Goal: Task Accomplishment & Management: Manage account settings

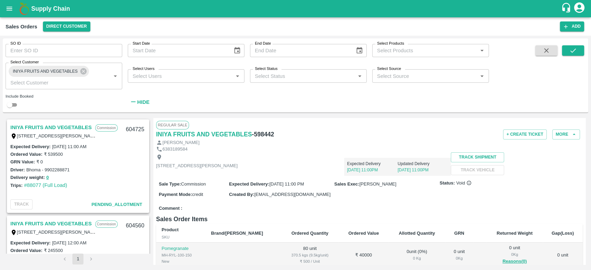
scroll to position [388, 0]
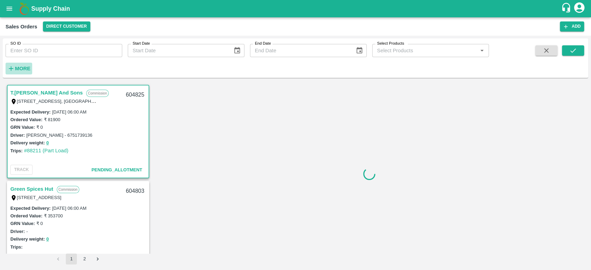
click at [21, 67] on strong "More" at bounding box center [23, 69] width 16 height 6
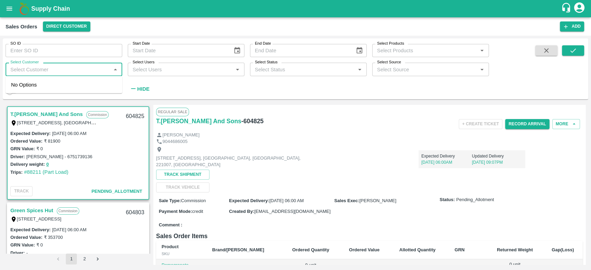
click at [21, 67] on input "Select Customer" at bounding box center [58, 69] width 101 height 9
type input "iniya"
click at [17, 88] on input "checkbox" at bounding box center [18, 88] width 14 height 14
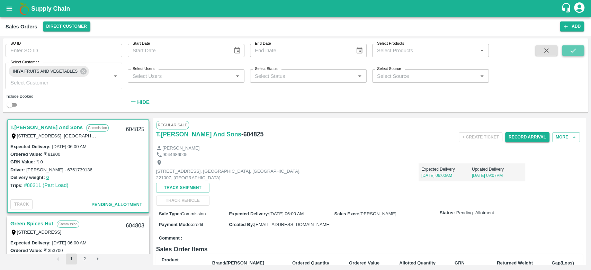
click at [576, 48] on icon "submit" at bounding box center [573, 51] width 8 height 8
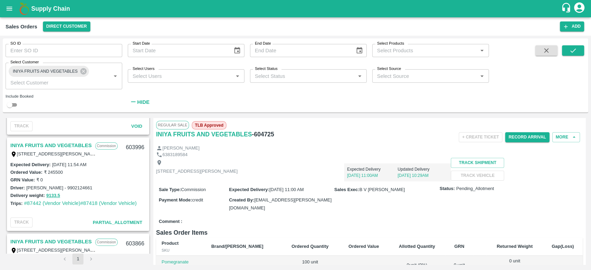
scroll to position [367, 0]
click at [66, 146] on link "INIYA FRUITS AND VEGETABLES" at bounding box center [50, 145] width 81 height 9
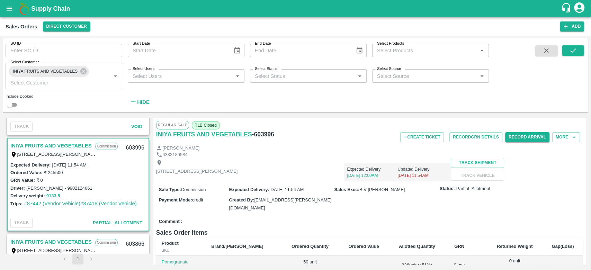
click at [482, 143] on div "+ Create Ticket Record GRN Details Record Arrival More" at bounding box center [441, 138] width 285 height 16
click at [474, 136] on button "Record GRN Details" at bounding box center [476, 137] width 53 height 10
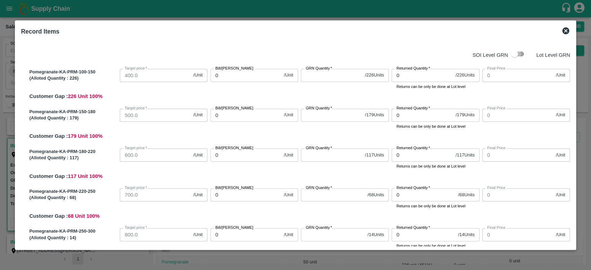
click at [521, 53] on input "checkbox" at bounding box center [514, 53] width 39 height 13
checkbox input "true"
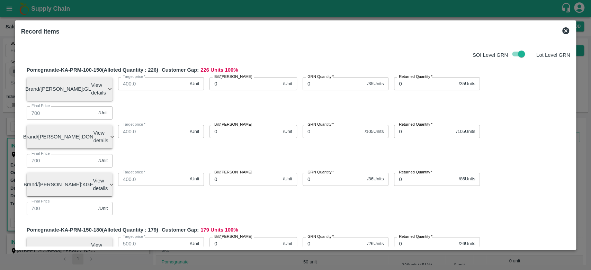
click at [320, 84] on input "0" at bounding box center [334, 83] width 62 height 13
type input "35"
type input "0"
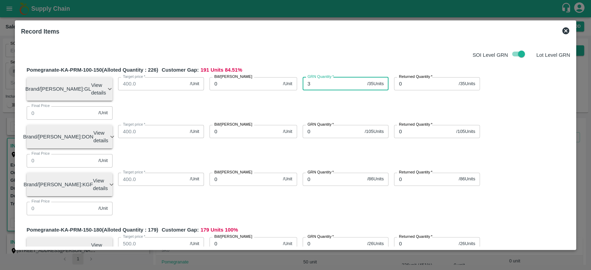
type input "0"
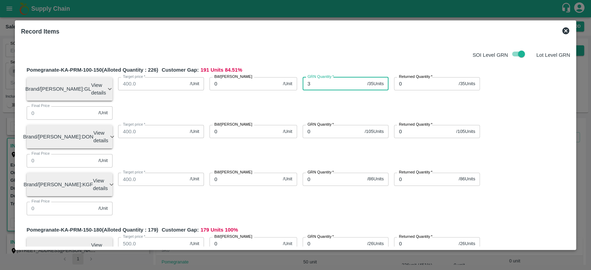
type input "0"
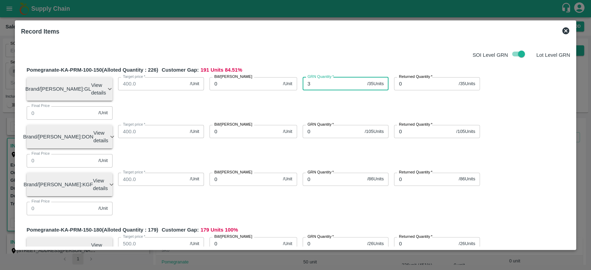
type input "0"
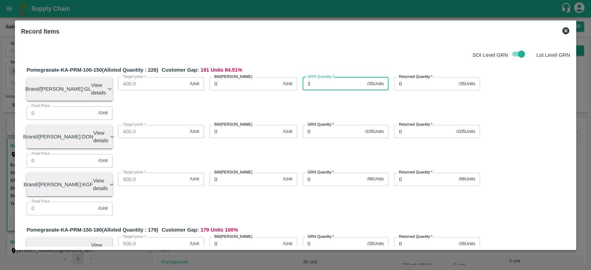
type input "0"
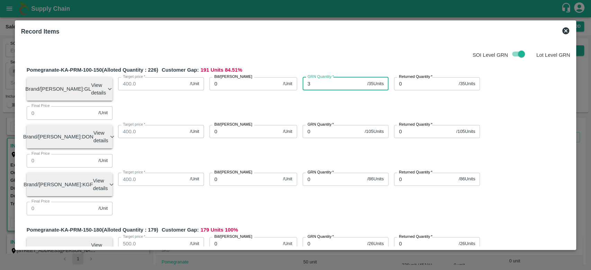
type input "0"
type input "35"
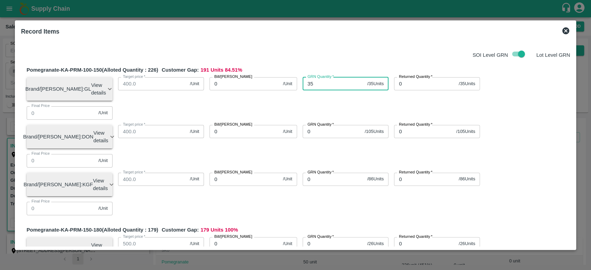
click at [304, 60] on div "SOI Level GRN Lot Level GRN" at bounding box center [294, 53] width 552 height 13
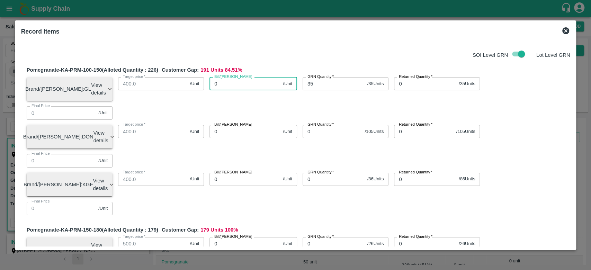
click at [247, 84] on input "0" at bounding box center [245, 83] width 71 height 13
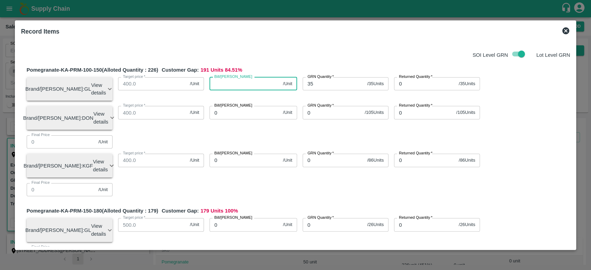
click at [247, 84] on input "Bill/Patti price" at bounding box center [245, 83] width 71 height 13
type input "650"
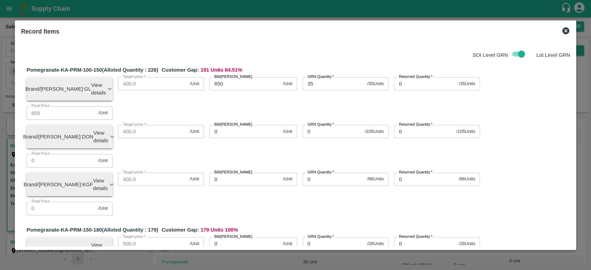
click at [325, 237] on input "0" at bounding box center [334, 243] width 62 height 13
type input "26"
click at [246, 237] on input "0" at bounding box center [245, 243] width 71 height 13
type input "800"
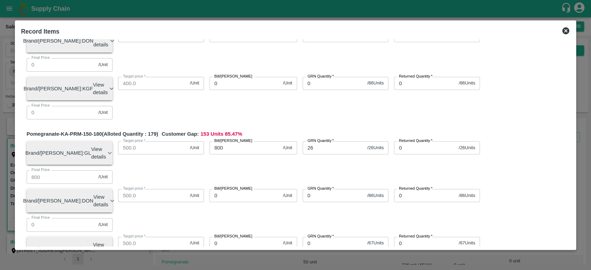
scroll to position [99, 0]
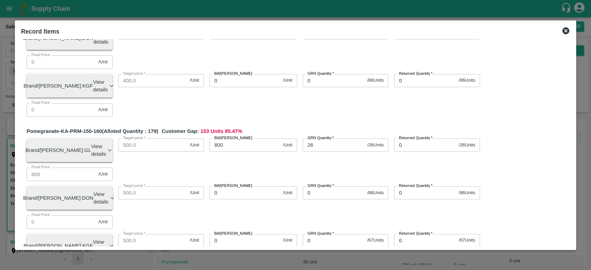
type input "28"
type input "1000"
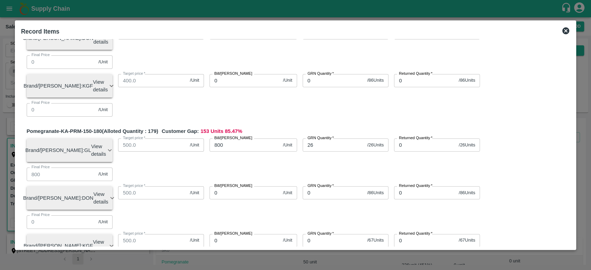
type input "1000"
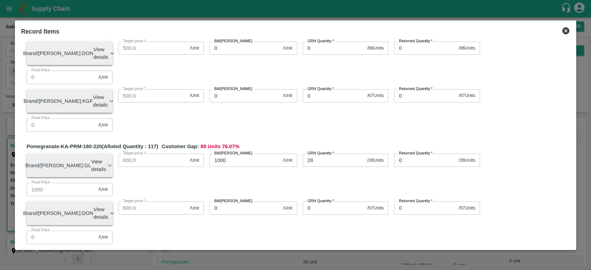
scroll to position [244, 0]
type input "24"
type input "1150"
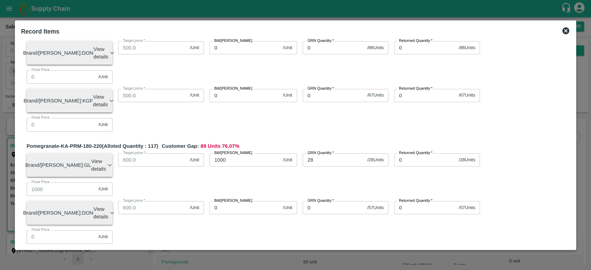
click at [290, 142] on div "Pomegranate-KA-PRM-180-220 (Alloted Quantity : 117 ) Customer Gap: 89 Units 76.…" at bounding box center [299, 219] width 544 height 154
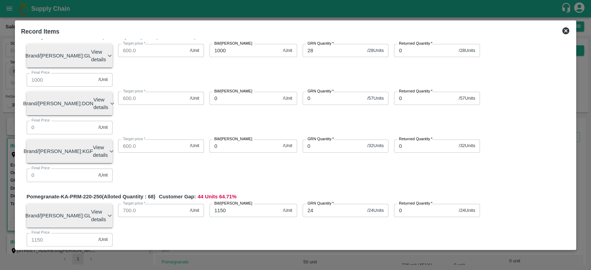
scroll to position [354, 0]
type input "14"
type input "1300"
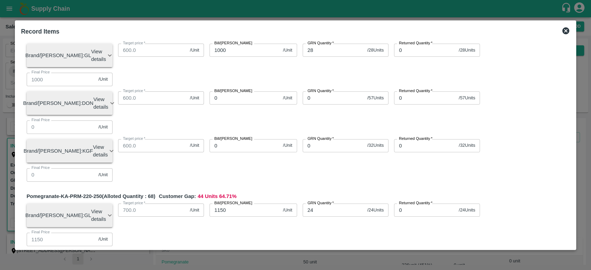
type input "1300"
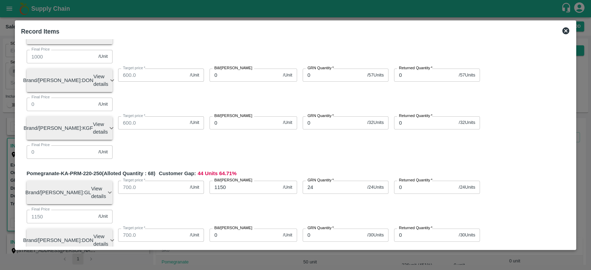
scroll to position [376, 0]
type input "9"
type input "140"
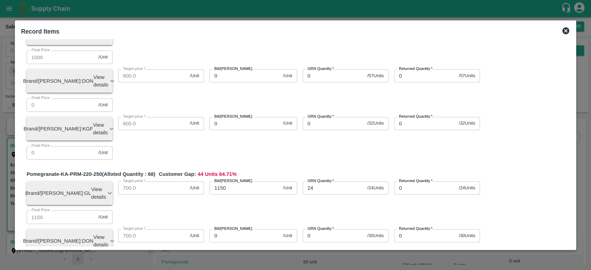
type input "140"
type input "1400"
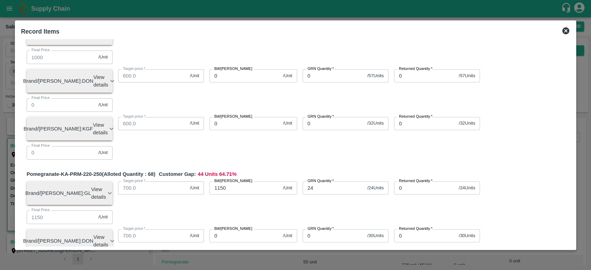
type input "5"
type input "1500"
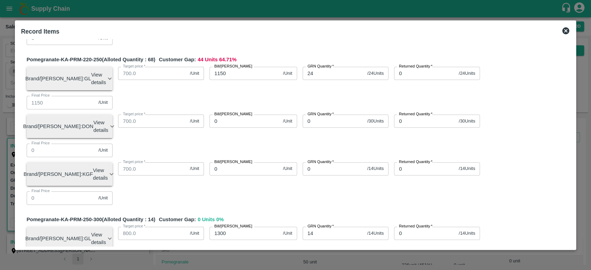
scroll to position [495, 0]
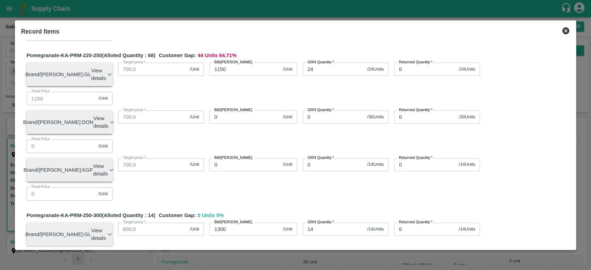
type input "22"
type input "550"
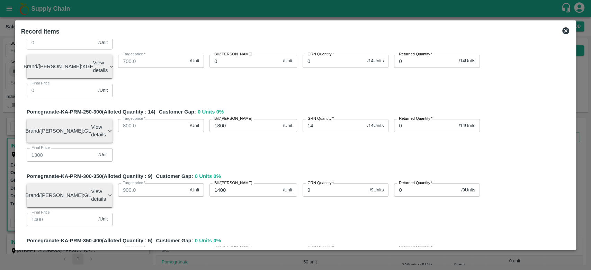
scroll to position [598, 0]
type input "34"
type input "600"
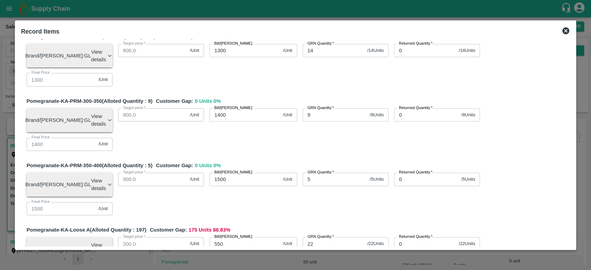
scroll to position [675, 0]
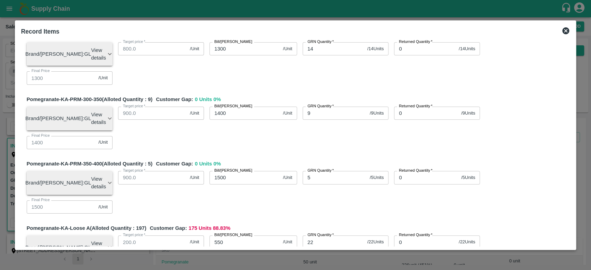
type input "10"
type input "500"
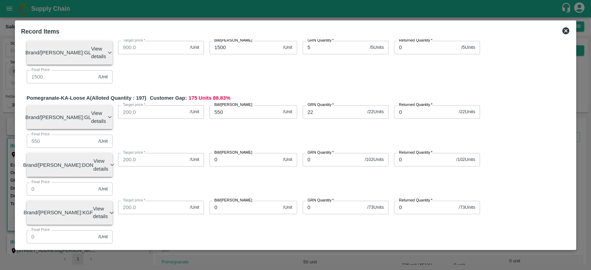
scroll to position [819, 0]
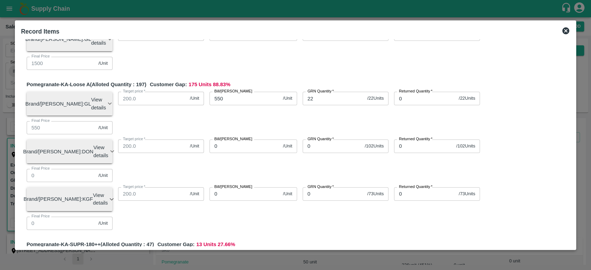
type input "12"
type input "500"
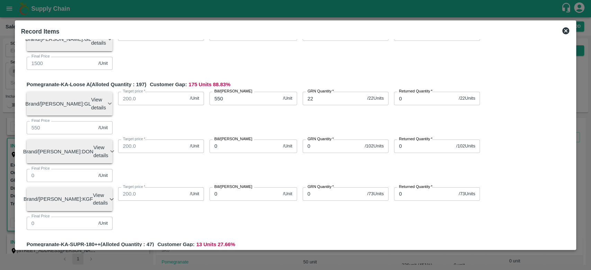
type input "13"
type input "600"
click at [295, 136] on div "Pomegranate-KA-PRM-100-150 (Alloted Quantity : 226 ) Customer Gap: 191 Units 84…" at bounding box center [295, 7] width 549 height 1530
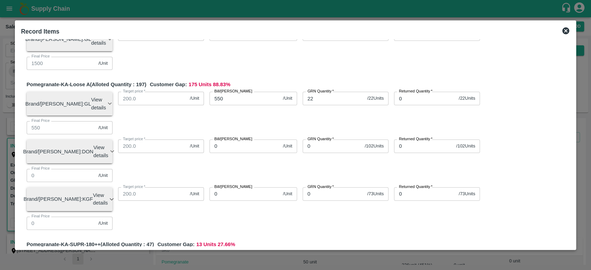
type input "13"
type input "400"
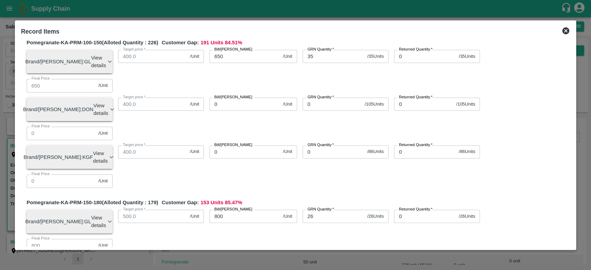
scroll to position [0, 0]
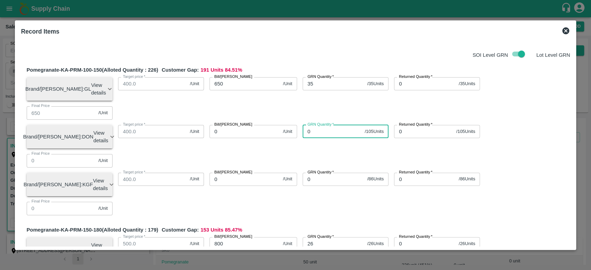
click at [317, 125] on input "0" at bounding box center [332, 131] width 59 height 13
type input "105"
click at [222, 125] on input "0" at bounding box center [245, 131] width 71 height 13
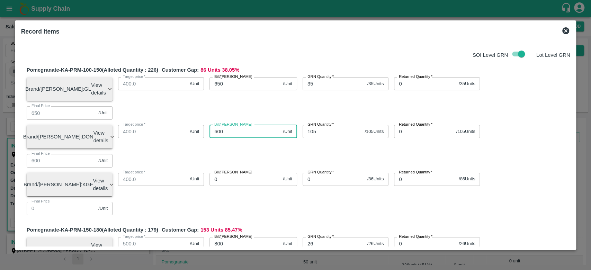
type input "600"
click at [234, 119] on div "Bill/Patti price 600 /Unit Bill/Patti price" at bounding box center [250, 133] width 93 height 29
type input "86"
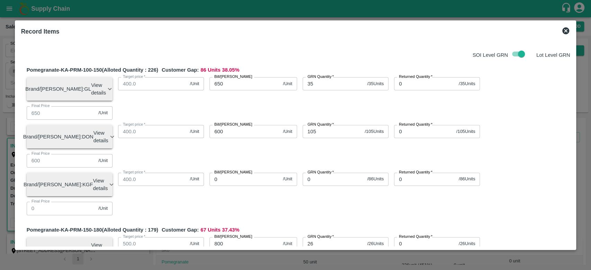
type input "775"
click at [292, 167] on div "Bill/Patti price 0 /Unit Bill/Patti price" at bounding box center [250, 181] width 93 height 29
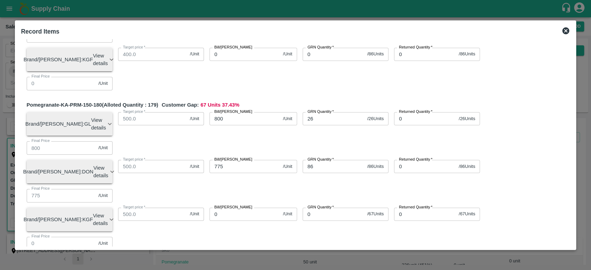
scroll to position [126, 0]
type input "57"
type input "900"
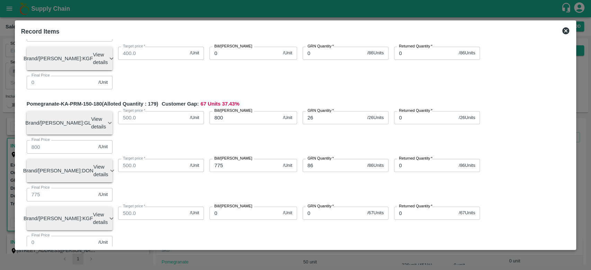
click at [290, 135] on div "Pomegranate-KA-PRM-150-180 (Alloted Quantity : 179 ) Customer Gap: 67 Units 37.…" at bounding box center [299, 177] width 544 height 154
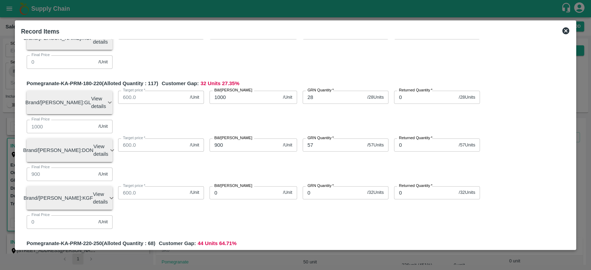
scroll to position [308, 0]
type input "30"
type input "1050"
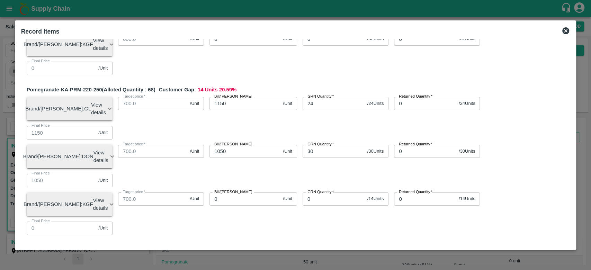
scroll to position [466, 0]
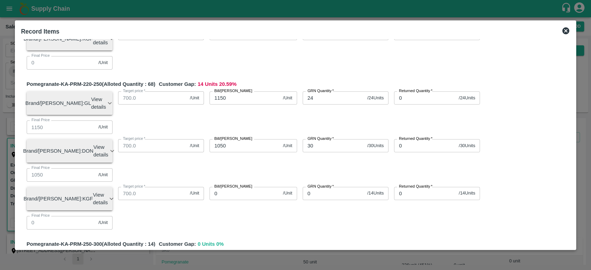
type input "102"
type input "400"
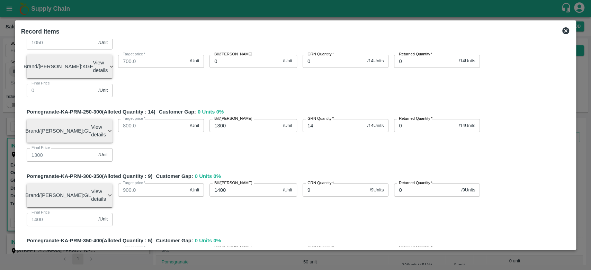
scroll to position [602, 0]
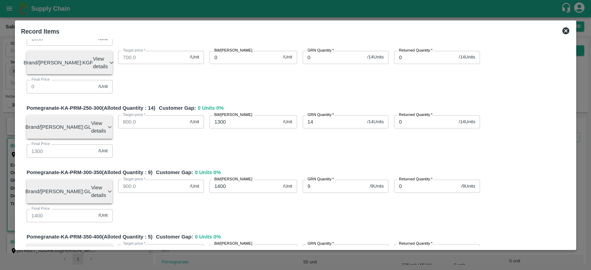
type input "8"
type input "500"
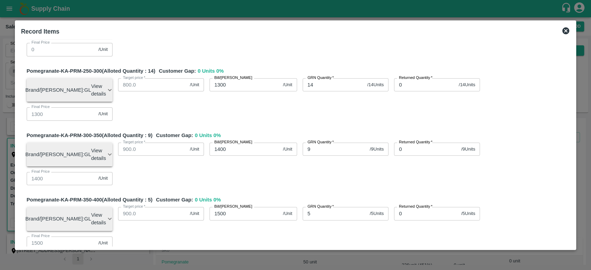
scroll to position [657, 0]
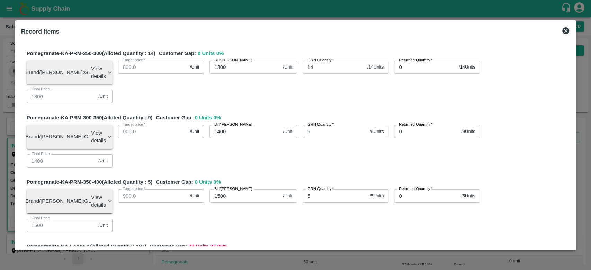
type input "5"
type input "450"
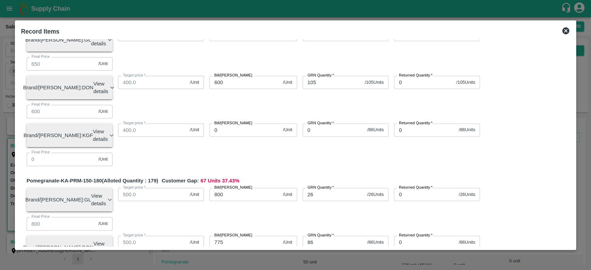
scroll to position [0, 0]
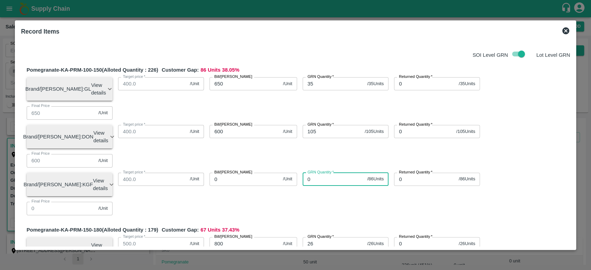
click at [319, 173] on input "0" at bounding box center [334, 179] width 62 height 13
type input "86"
click at [244, 167] on div "Bill/Patti price 0 /Unit Bill/Patti price" at bounding box center [250, 181] width 93 height 29
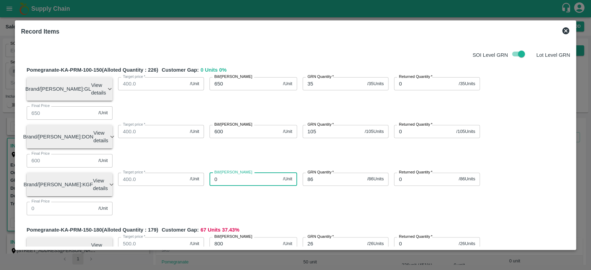
click at [230, 173] on input "0" at bounding box center [245, 179] width 71 height 13
type input "600"
click at [256, 167] on div "Bill/Patti price 600 /Unit Bill/Patti price" at bounding box center [250, 181] width 93 height 29
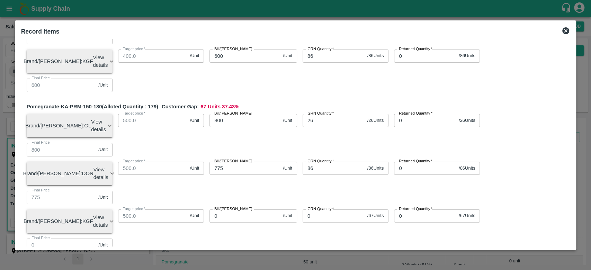
scroll to position [124, 0]
click at [322, 209] on input "0" at bounding box center [334, 215] width 62 height 13
type input "67"
click at [285, 204] on div "Bill/Patti price 0 /Unit Bill/Patti price" at bounding box center [250, 218] width 93 height 29
click at [245, 209] on input "0" at bounding box center [245, 215] width 71 height 13
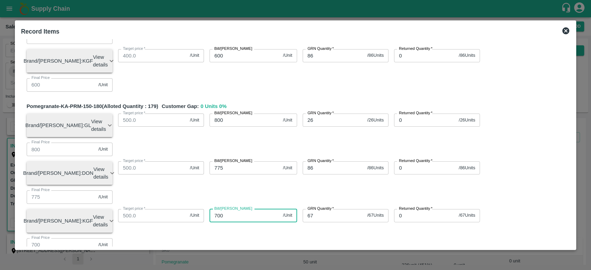
type input "700"
click at [263, 204] on div "Bill/Patti price 700 /Unit Bill/Patti price" at bounding box center [250, 218] width 93 height 29
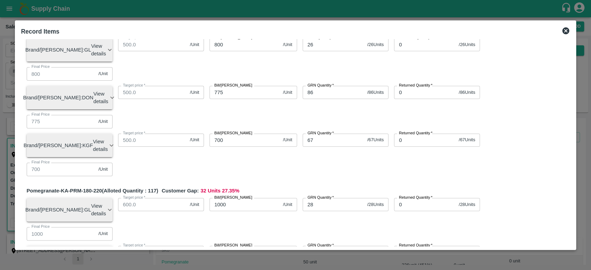
scroll to position [199, 0]
type input "32"
type input "850"
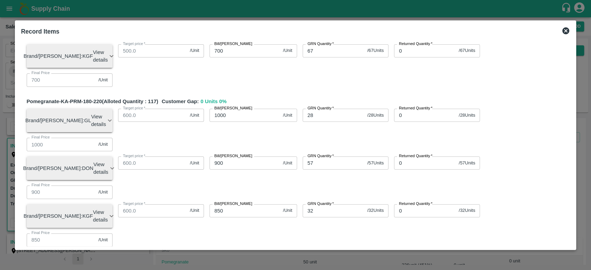
scroll to position [289, 0]
type input "14"
type input "1100"
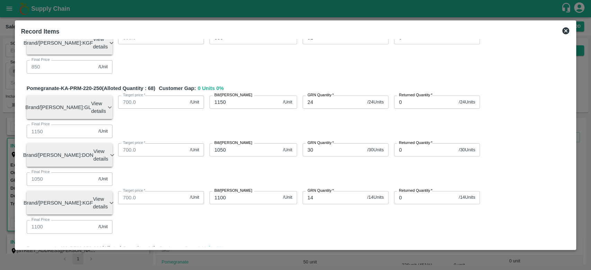
scroll to position [478, 0]
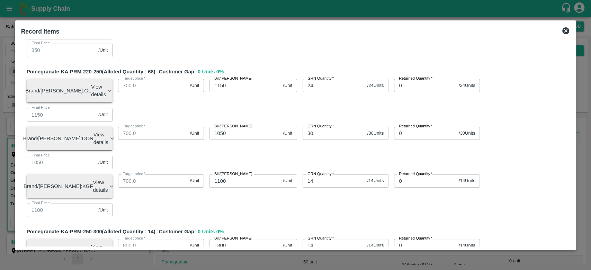
type input "73"
type input "400"
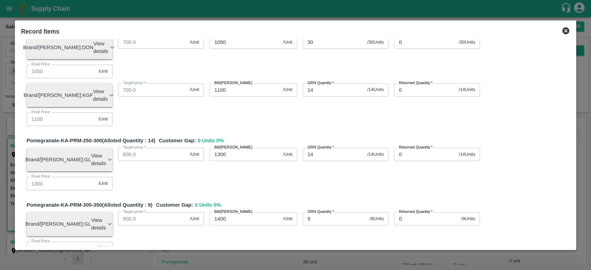
scroll to position [570, 0]
type input "5"
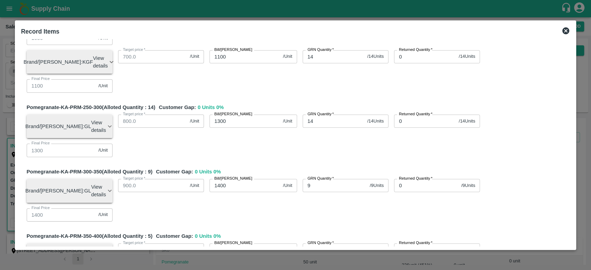
scroll to position [602, 0]
type input "6"
type input "500"
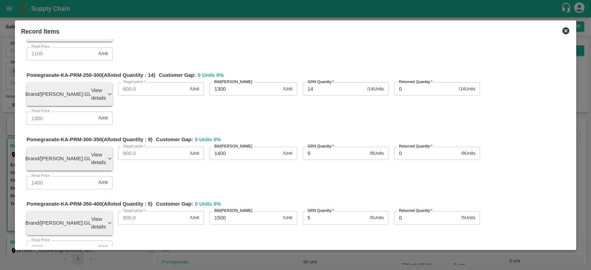
scroll to position [635, 0]
click at [277, 160] on div "Pomegranate-KA-PRM-100-150 (Alloted Quantity : 226 ) Customer Gap: 0 Units 0 % …" at bounding box center [295, 190] width 549 height 1530
type input "5"
type input "600"
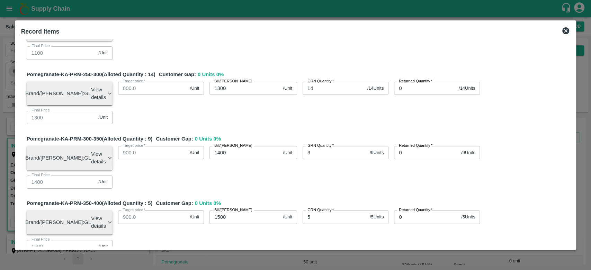
click at [250, 157] on div "Pomegranate-KA-PRM-100-150 (Alloted Quantity : 226 ) Customer Gap: 0 Units 0 % …" at bounding box center [295, 190] width 549 height 1530
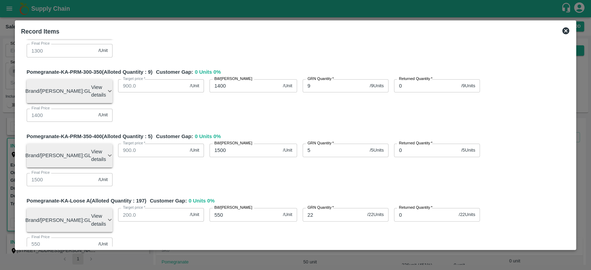
scroll to position [705, 0]
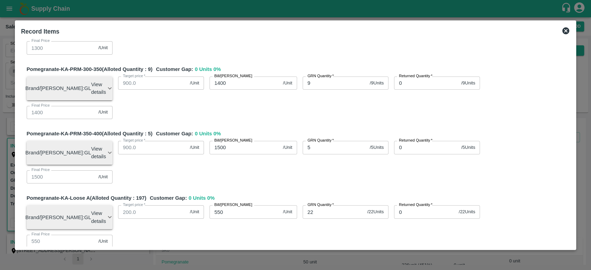
type input "18"
type input "427"
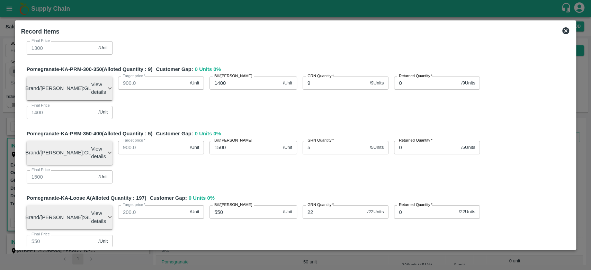
type input "427.77"
type input "427.777"
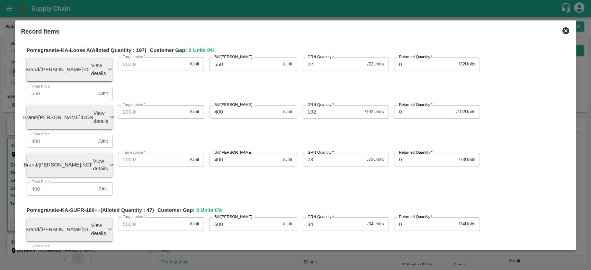
scroll to position [854, 0]
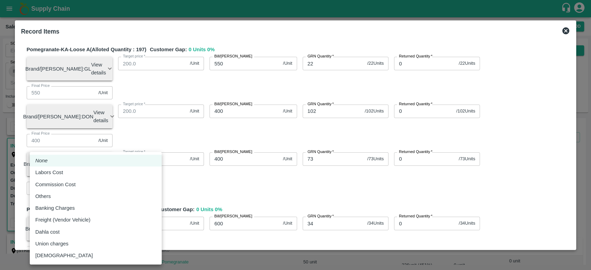
click at [145, 215] on body "Supply Chain Sales Orders Direct Customer Add SO ID SO ID Start Date Start Date…" at bounding box center [295, 135] width 591 height 270
click at [77, 196] on div "Others" at bounding box center [95, 197] width 121 height 8
type input "Others"
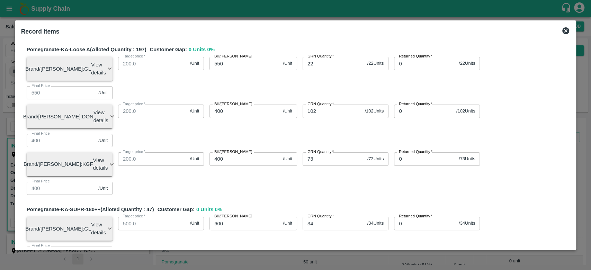
type input "1"
type input "649.99893"
type input "799.99893"
type input "999.99893"
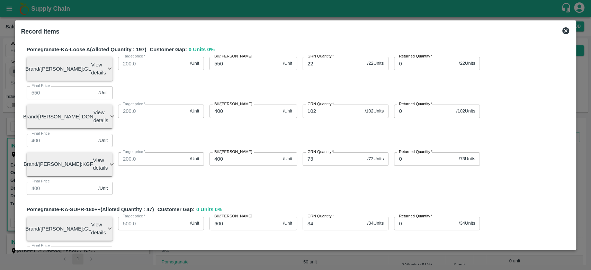
type input "1149.99893"
type input "1299.99893"
type input "1399.99893"
type input "1499.99893"
type input "549.99893"
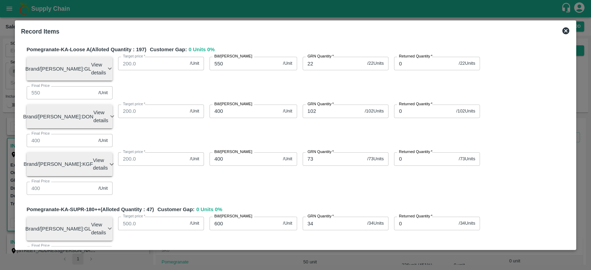
type input "599.99893"
type input "499.99893"
type input "599.99893"
type input "399.99893"
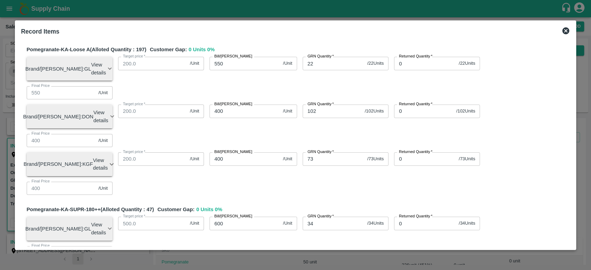
type input "599.99893"
type input "774.99893"
type input "899.99893"
type input "1049.99893"
type input "399.99893"
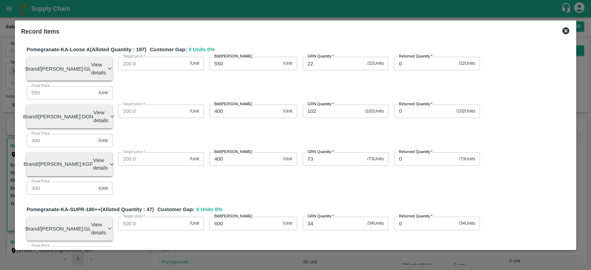
type input "499.99893"
type input "449.99893"
type input "599.99893"
type input "699.99893"
type input "849.99893"
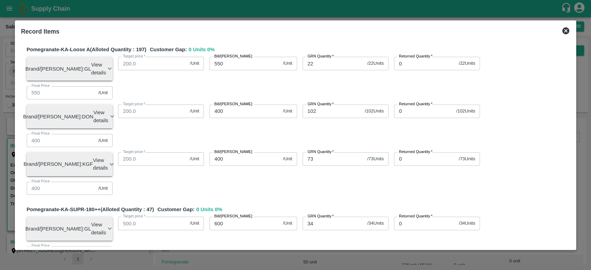
type input "1099.99893"
type input "399.99893"
type input "599.99893"
type input "427.77593"
type input "0.00107"
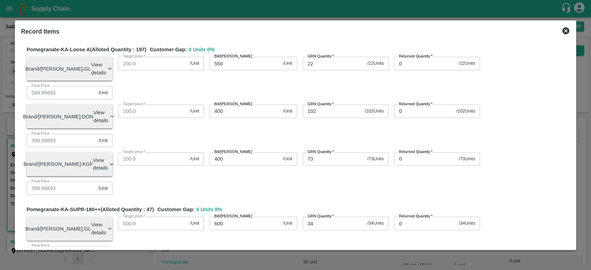
type input "16"
type input "649.82208"
type input "799.82208"
type input "999.82208"
type input "1149.82208"
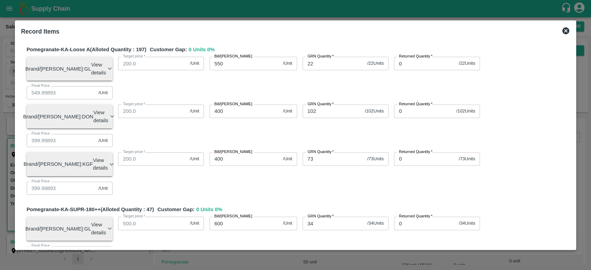
type input "1299.82208"
type input "1399.82208"
type input "1499.82208"
type input "549.82208"
type input "599.82208"
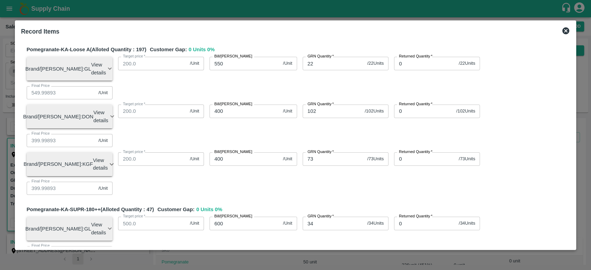
type input "499.82208"
type input "599.82208"
type input "399.82208"
type input "599.82208"
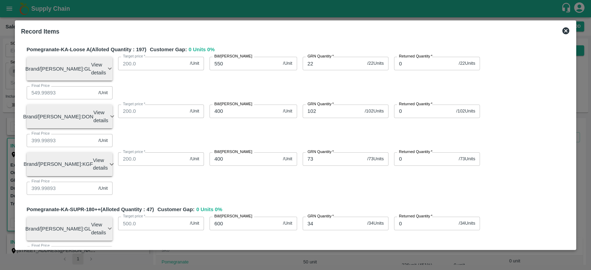
type input "774.82208"
type input "899.82208"
type input "1049.82208"
type input "399.82208"
type input "499.82208"
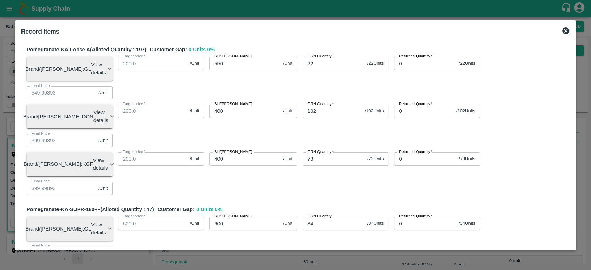
type input "449.82208"
type input "599.82208"
type input "699.82208"
type input "849.82208"
type input "1099.82208"
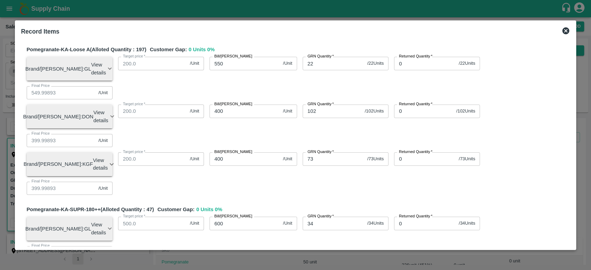
type input "399.82208"
type input "599.82208"
type input "427.59908"
type input "166"
type input "0.17792"
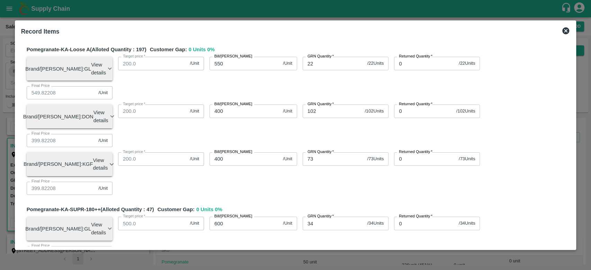
type input "1667"
type input "648.21329"
type input "798.21329"
type input "998.21329"
type input "1148.21329"
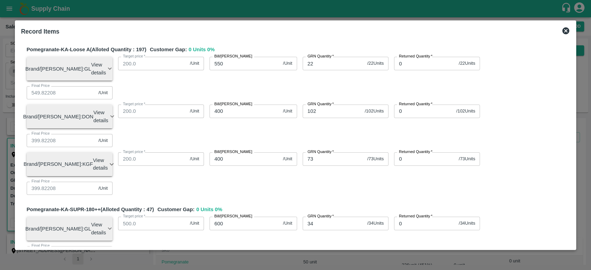
type input "1298.21329"
type input "1398.21329"
type input "1498.21329"
type input "548.21329"
type input "598.21329"
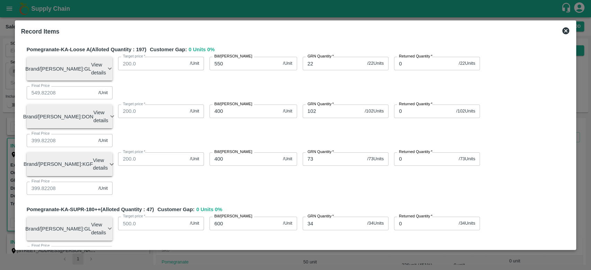
type input "498.21329"
type input "598.21329"
type input "398.21329"
type input "598.21329"
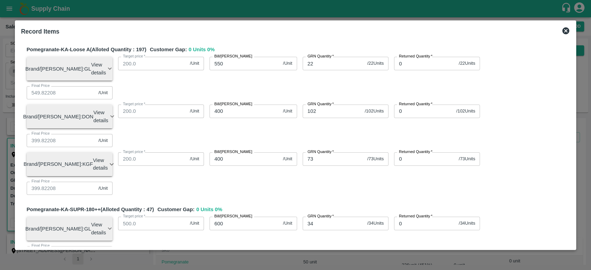
type input "773.21329"
type input "898.21329"
type input "1048.21329"
type input "398.21329"
type input "498.21329"
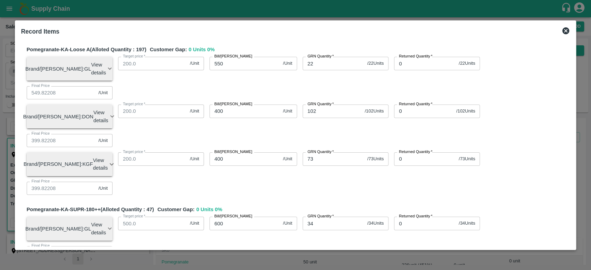
type input "448.21329"
type input "598.21329"
type input "698.21329"
type input "848.21329"
type input "1098.21329"
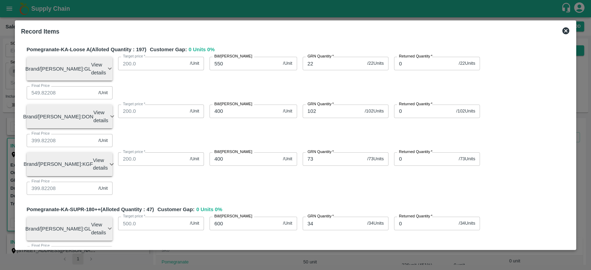
type input "398.21329"
type input "598.21329"
type input "425.99029"
type input "1.78671"
type input "16678"
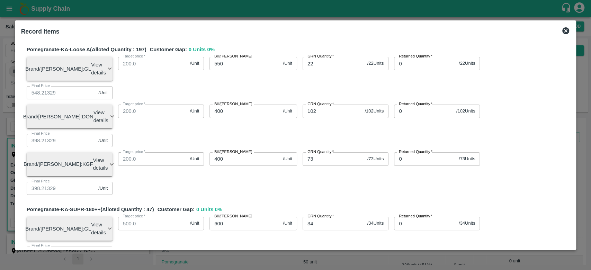
type input "632.12433"
type input "782.12433"
type input "982.12433"
type input "1132.12433"
type input "1282.12433"
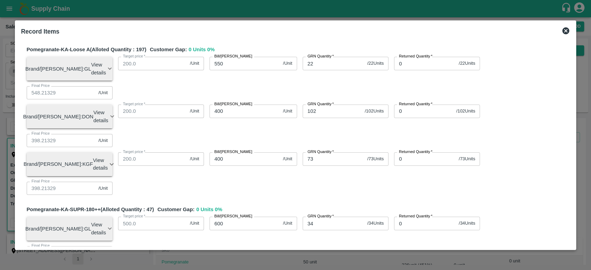
type input "1382.12433"
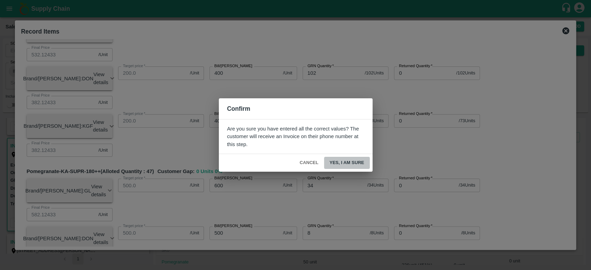
click at [342, 165] on button "Yes, I am sure" at bounding box center [347, 163] width 46 height 12
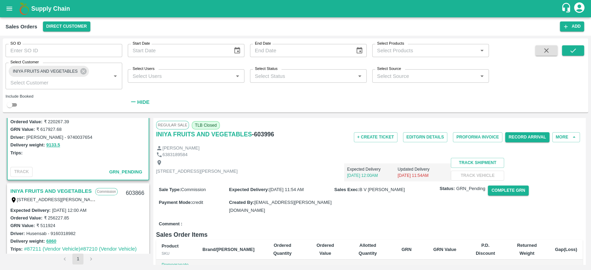
scroll to position [406, 0]
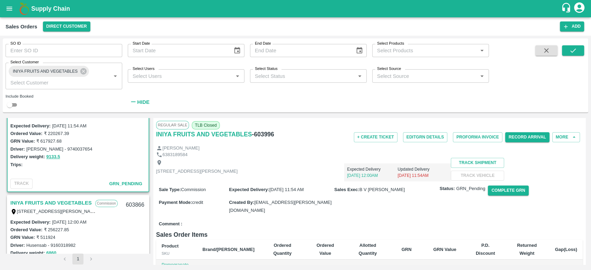
click at [57, 203] on link "INIYA FRUITS AND VEGETABLES" at bounding box center [50, 202] width 81 height 9
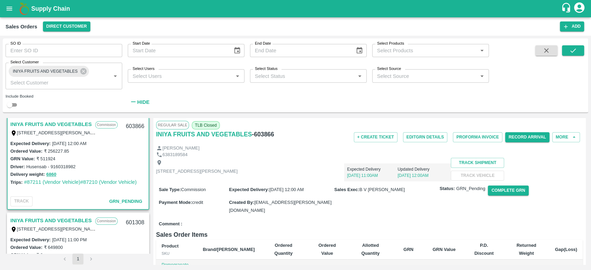
scroll to position [484, 0]
click at [497, 196] on button "Complete GRN" at bounding box center [508, 191] width 41 height 10
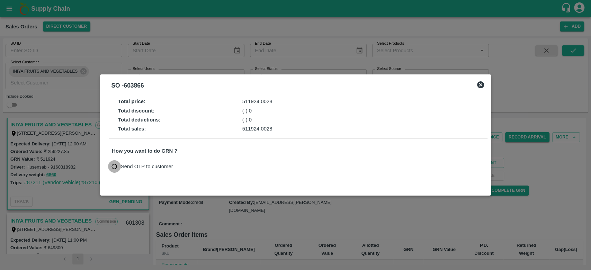
click at [120, 167] on input "Send OTP to customer" at bounding box center [114, 166] width 13 height 13
click at [192, 168] on button "Send OTP" at bounding box center [193, 166] width 28 height 10
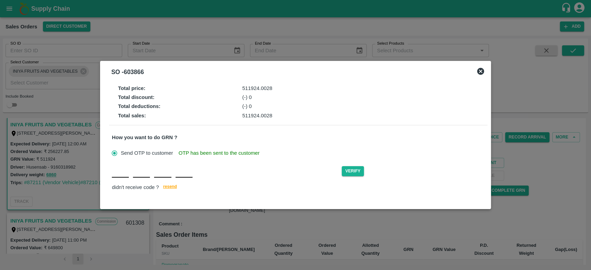
click at [121, 173] on input "text" at bounding box center [120, 171] width 17 height 12
click at [347, 175] on button "Verify" at bounding box center [353, 171] width 22 height 10
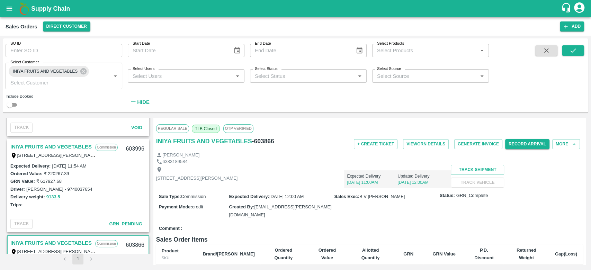
scroll to position [365, 0]
click at [56, 145] on link "INIYA FRUITS AND VEGETABLES" at bounding box center [50, 147] width 81 height 9
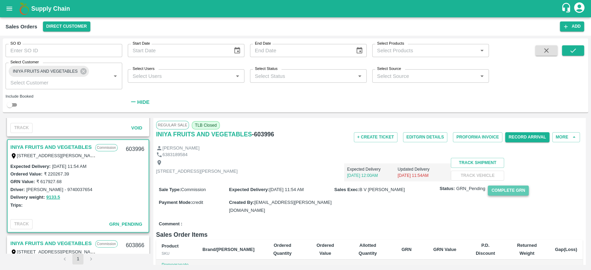
click at [503, 196] on button "Complete GRN" at bounding box center [508, 191] width 41 height 10
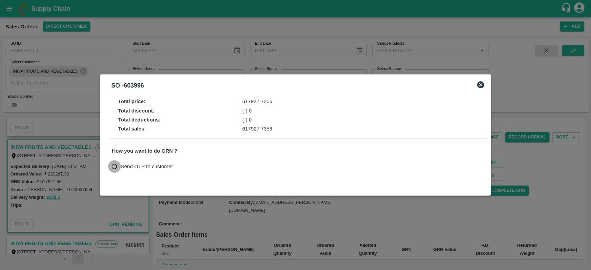
click at [121, 169] on input "Send OTP to customer" at bounding box center [114, 166] width 13 height 13
click at [193, 166] on button "Send OTP" at bounding box center [193, 166] width 28 height 10
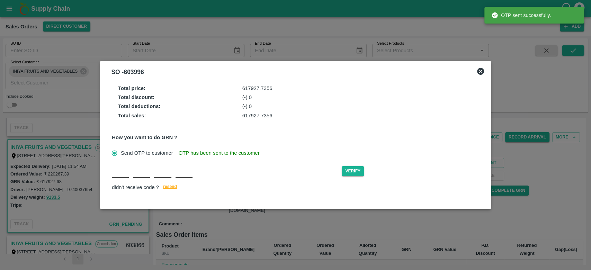
click at [117, 177] on input "text" at bounding box center [120, 171] width 17 height 12
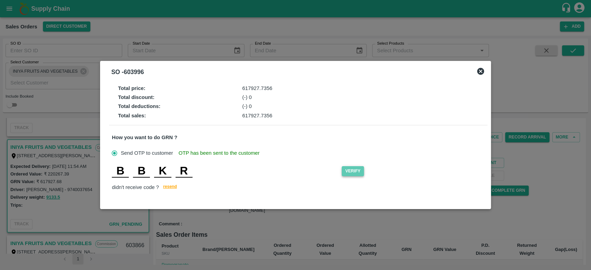
click at [351, 170] on button "Verify" at bounding box center [353, 171] width 22 height 10
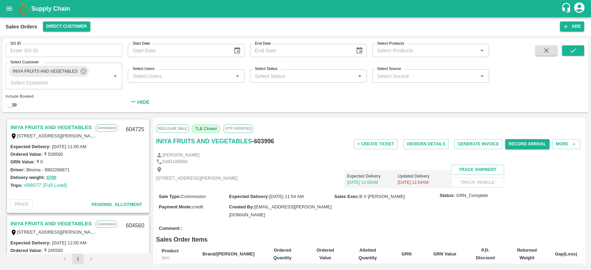
click at [40, 125] on div "INIYA FRUITS AND VEGETABLES Commission TC/73, ANNA FRUITS MARKET KOYAMBEDU, Che…" at bounding box center [78, 131] width 141 height 22
click at [40, 125] on link "INIYA FRUITS AND VEGETABLES" at bounding box center [50, 127] width 81 height 9
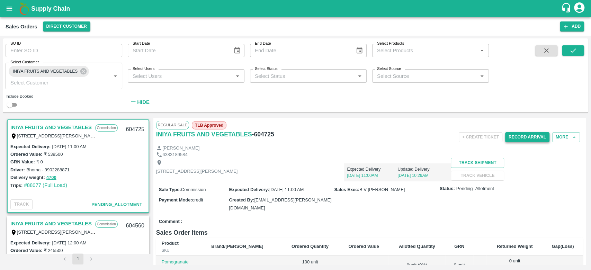
click at [517, 138] on button "Record Arrival" at bounding box center [527, 137] width 44 height 10
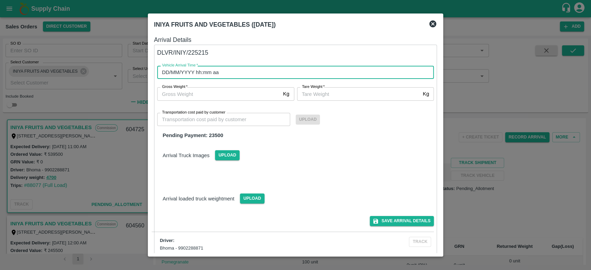
click at [281, 73] on input "DD/MM/YYYY hh:mm aa" at bounding box center [293, 72] width 272 height 13
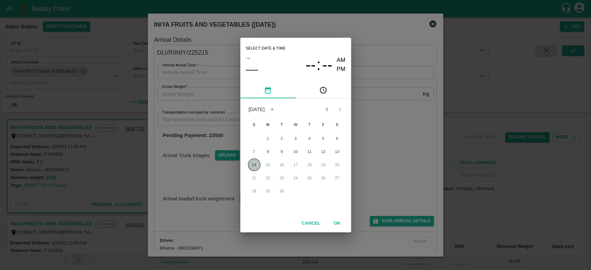
click at [258, 164] on button "14" at bounding box center [254, 165] width 12 height 12
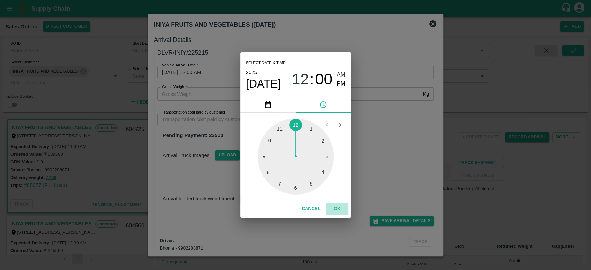
click at [339, 209] on button "OK" at bounding box center [337, 209] width 22 height 12
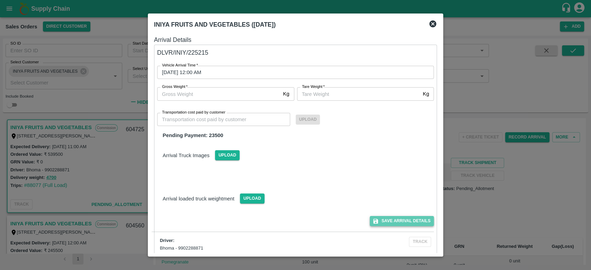
click at [388, 219] on button "Save Arrival Details" at bounding box center [402, 221] width 64 height 10
